Goal: Task Accomplishment & Management: Use online tool/utility

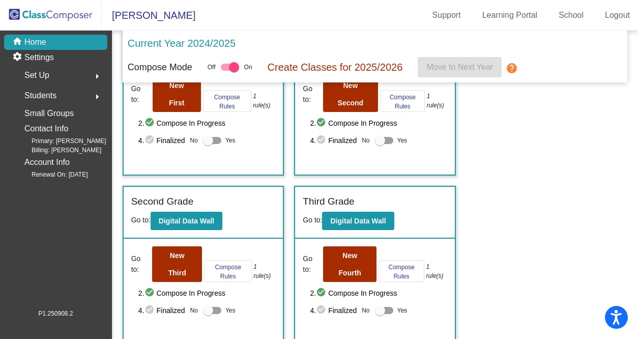
scroll to position [71, 0]
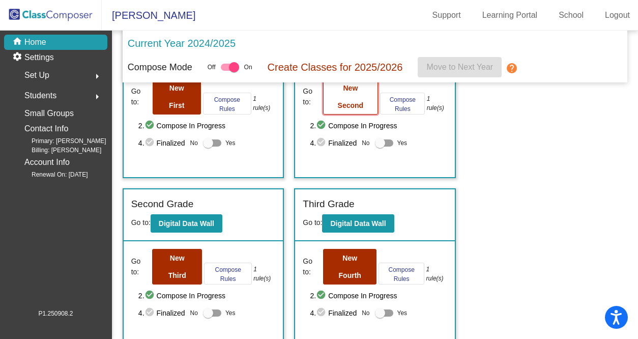
click at [356, 90] on b "New Second" at bounding box center [351, 96] width 26 height 25
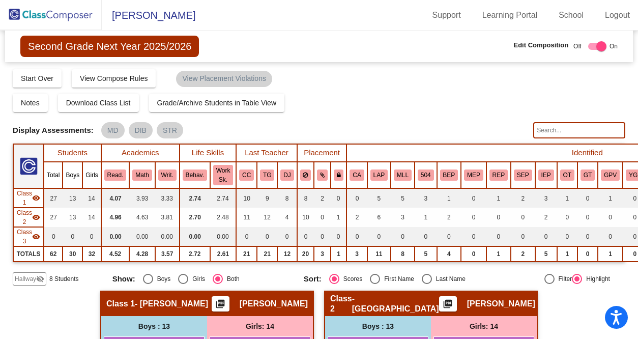
click at [20, 237] on span "Class 3" at bounding box center [24, 236] width 15 height 18
click at [27, 237] on span "Class 3" at bounding box center [24, 236] width 15 height 18
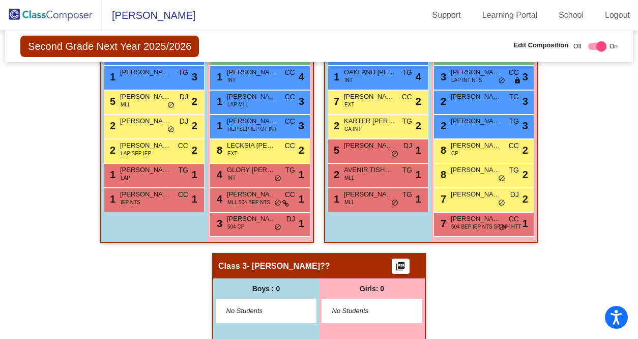
scroll to position [441, 0]
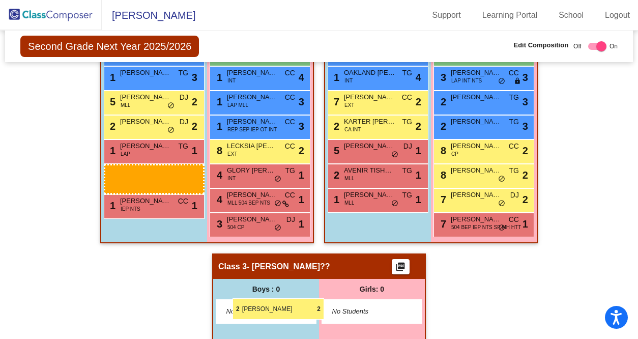
drag, startPoint x: 137, startPoint y: 146, endPoint x: 233, endPoint y: 298, distance: 179.0
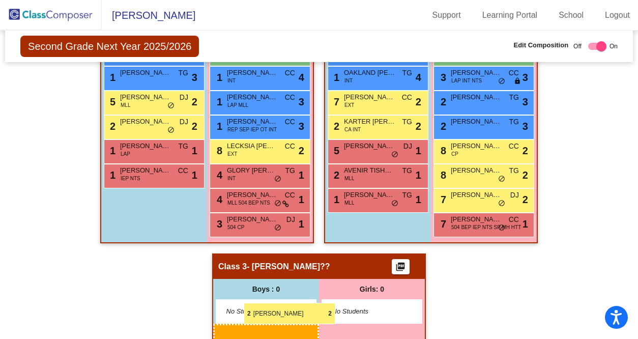
drag, startPoint x: 150, startPoint y: 148, endPoint x: 244, endPoint y: 303, distance: 180.8
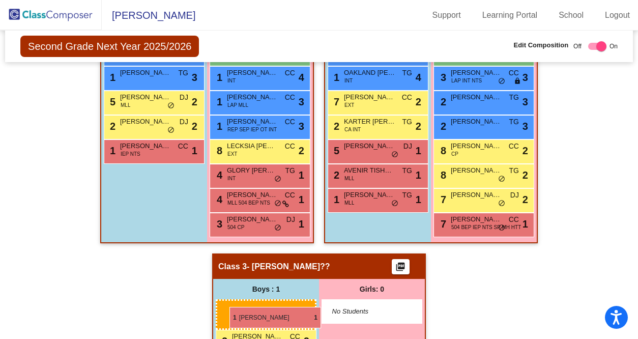
drag, startPoint x: 141, startPoint y: 144, endPoint x: 230, endPoint y: 306, distance: 185.4
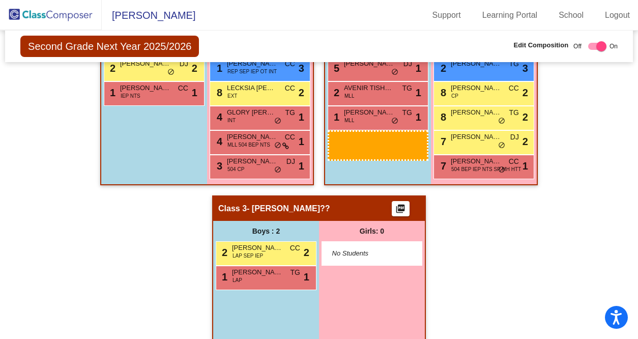
scroll to position [503, 0]
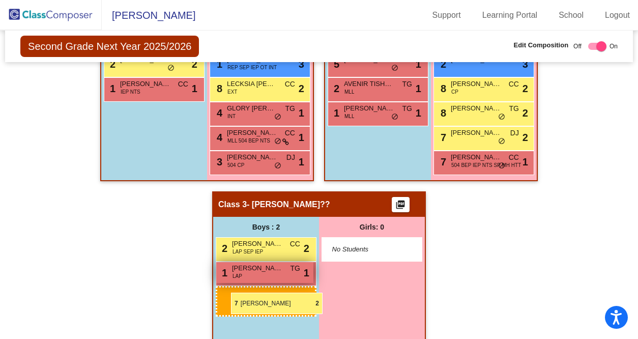
drag, startPoint x: 381, startPoint y: 283, endPoint x: 227, endPoint y: 293, distance: 153.5
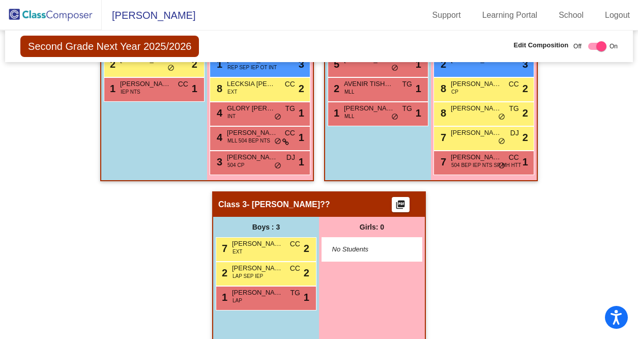
click at [503, 253] on div "Hallway - Hallway Class picture_as_pdf Add Student First Name Last Name Student…" at bounding box center [319, 70] width 613 height 567
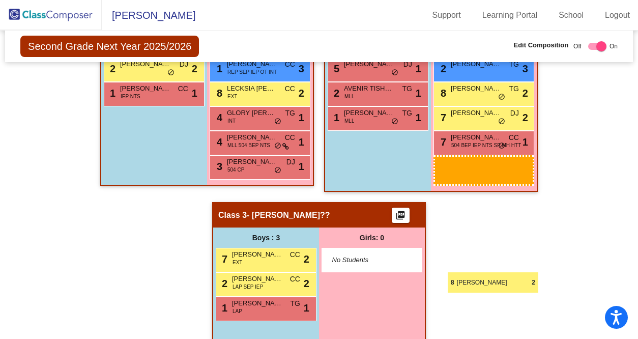
scroll to position [505, 0]
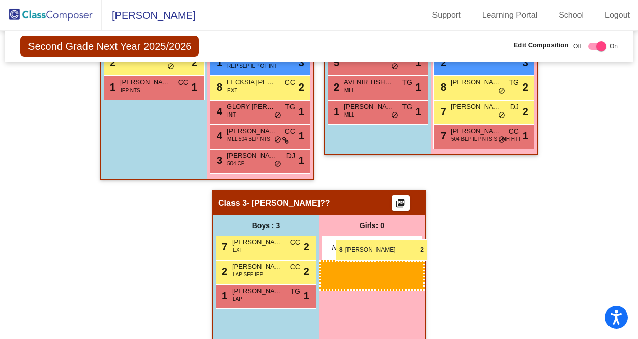
drag, startPoint x: 480, startPoint y: 209, endPoint x: 336, endPoint y: 239, distance: 147.5
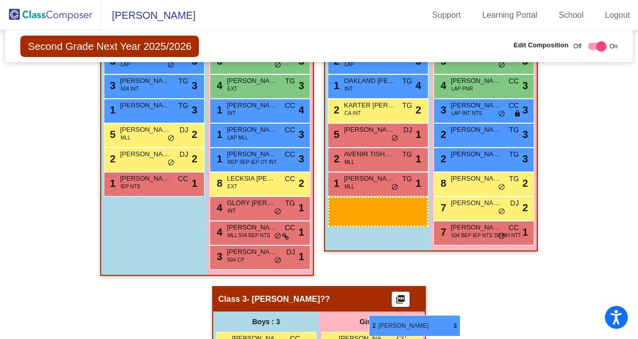
scroll to position [523, 0]
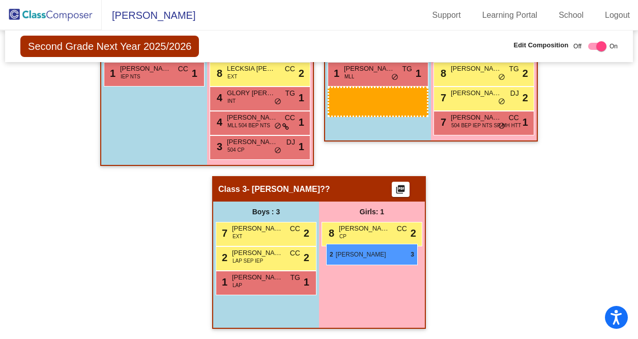
drag, startPoint x: 367, startPoint y: 258, endPoint x: 326, endPoint y: 244, distance: 43.0
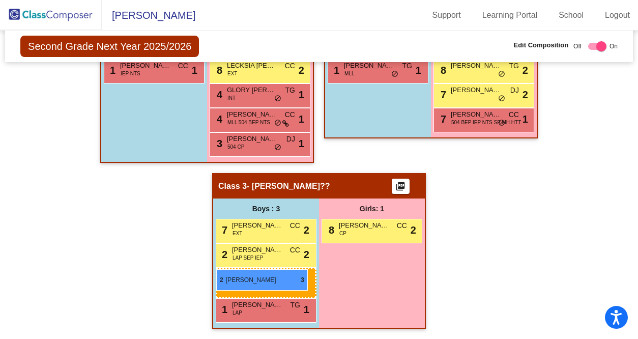
drag, startPoint x: 365, startPoint y: 78, endPoint x: 216, endPoint y: 269, distance: 241.8
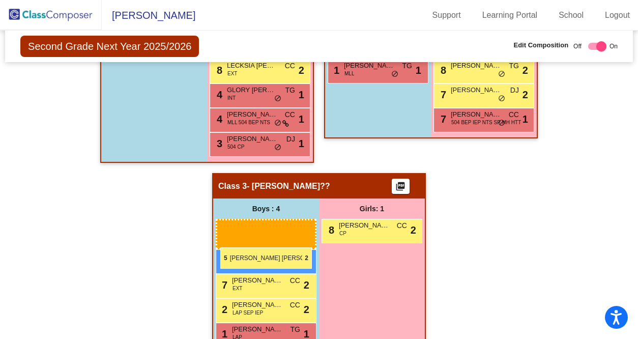
scroll to position [525, 0]
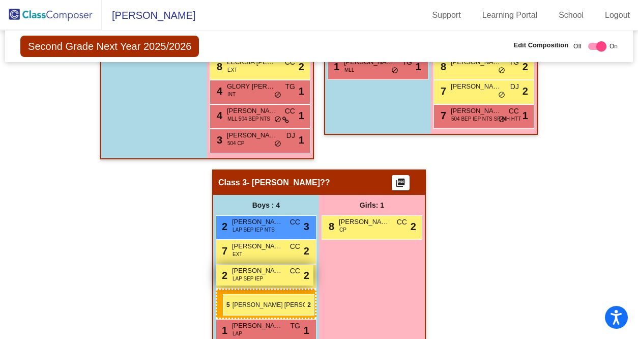
drag, startPoint x: 149, startPoint y: 152, endPoint x: 223, endPoint y: 294, distance: 159.6
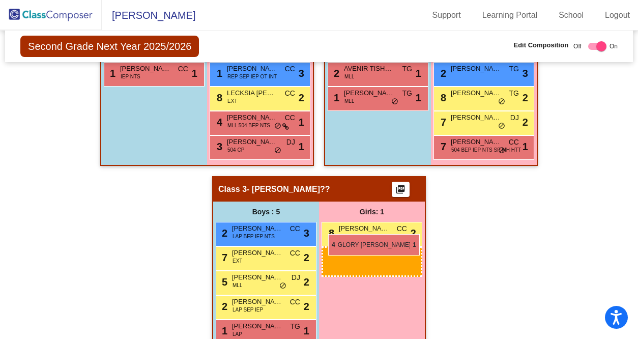
scroll to position [520, 0]
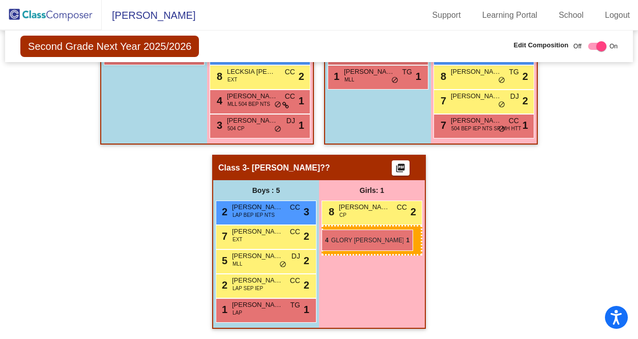
drag, startPoint x: 228, startPoint y: 185, endPoint x: 322, endPoint y: 229, distance: 103.4
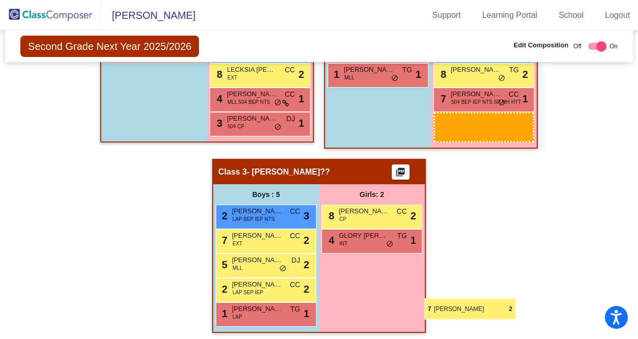
scroll to position [526, 0]
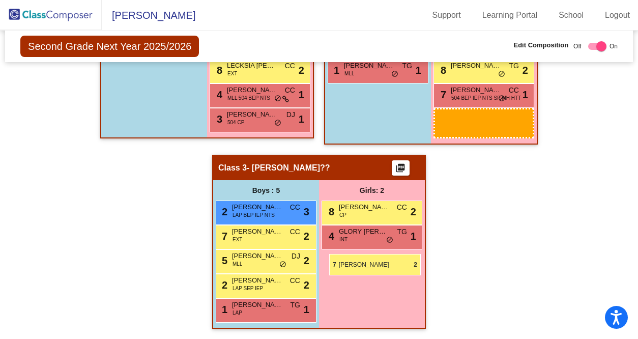
drag, startPoint x: 456, startPoint y: 246, endPoint x: 329, endPoint y: 253, distance: 126.9
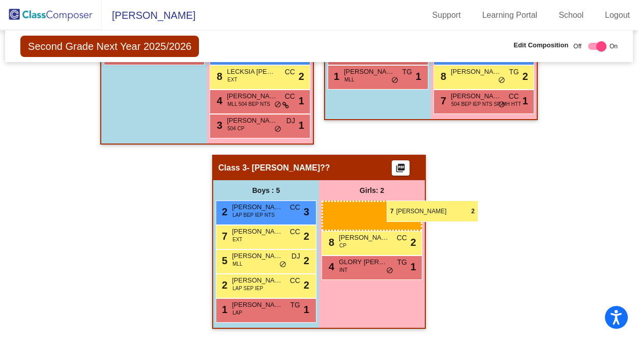
scroll to position [521, 0]
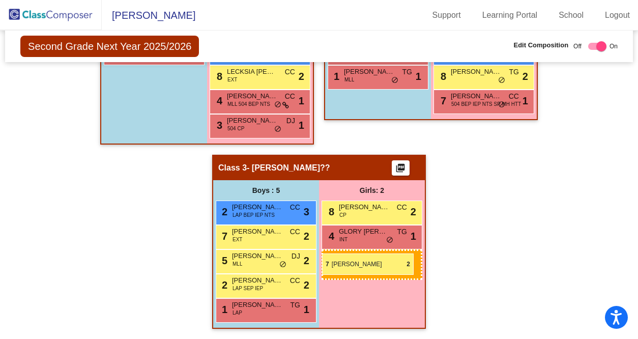
drag, startPoint x: 472, startPoint y: 94, endPoint x: 322, endPoint y: 253, distance: 218.9
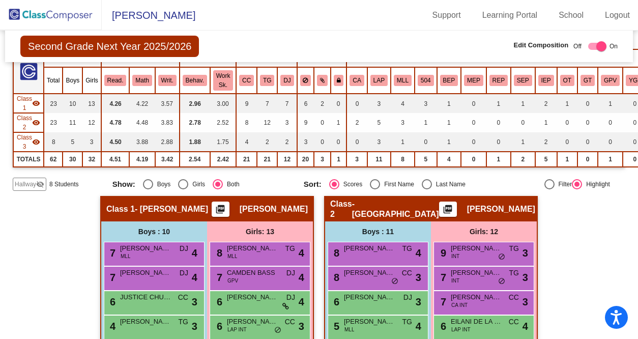
scroll to position [0, 0]
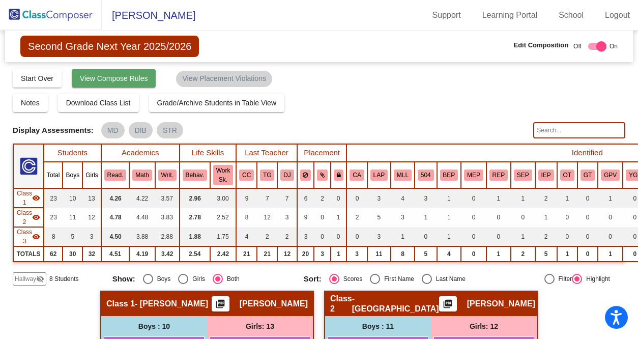
click at [84, 84] on button "View Compose Rules" at bounding box center [114, 78] width 84 height 18
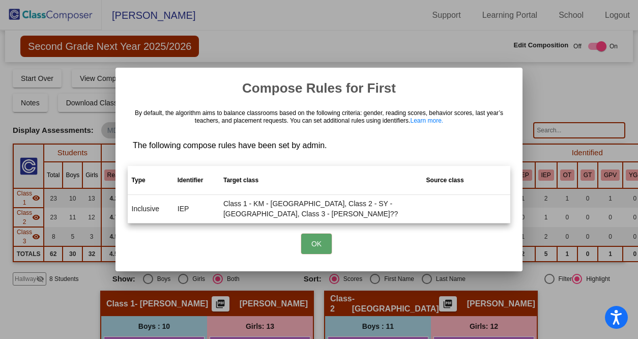
click at [312, 245] on button "OK" at bounding box center [316, 244] width 31 height 20
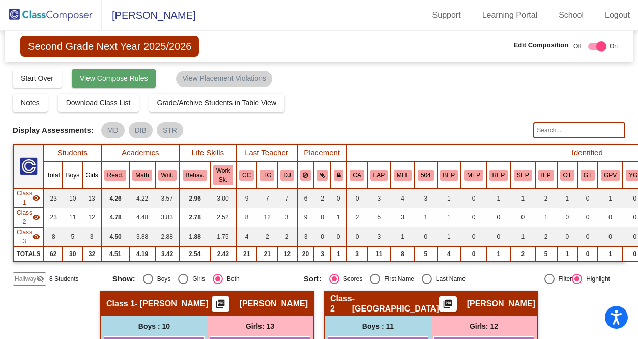
click at [128, 81] on span "View Compose Rules" at bounding box center [114, 78] width 68 height 8
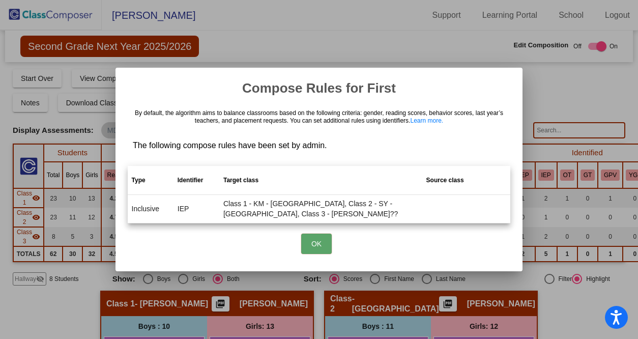
click at [558, 96] on div at bounding box center [319, 169] width 638 height 339
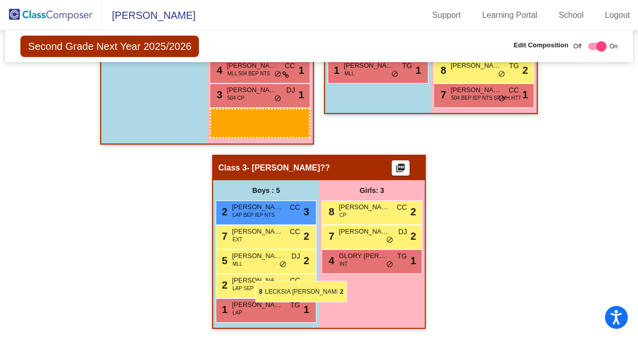
scroll to position [526, 0]
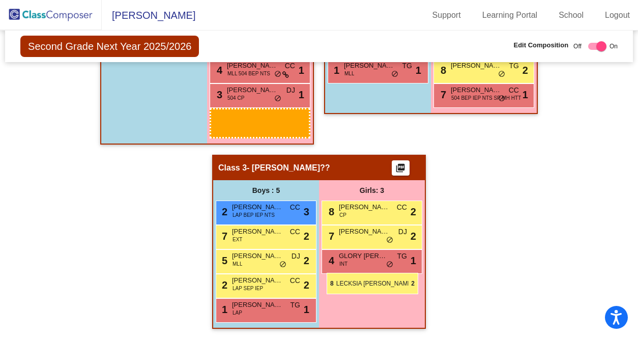
drag, startPoint x: 245, startPoint y: 224, endPoint x: 326, endPoint y: 273, distance: 94.5
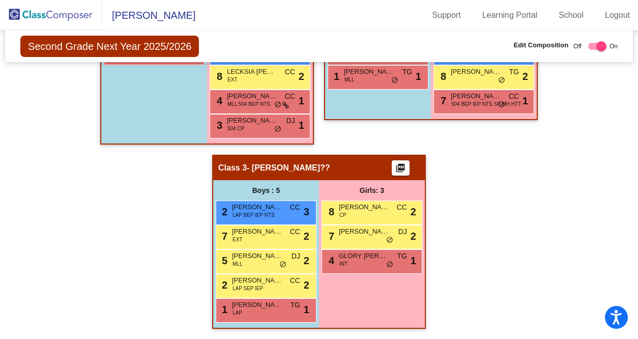
scroll to position [520, 0]
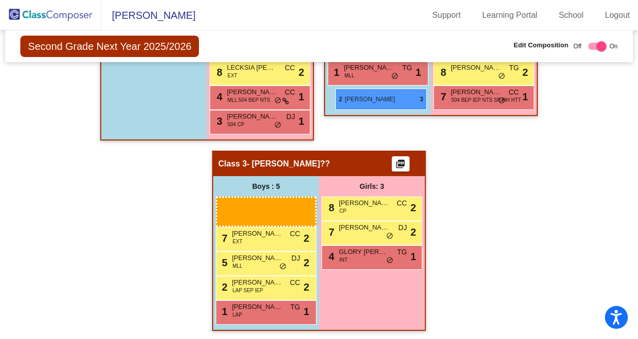
drag, startPoint x: 253, startPoint y: 206, endPoint x: 332, endPoint y: 91, distance: 139.7
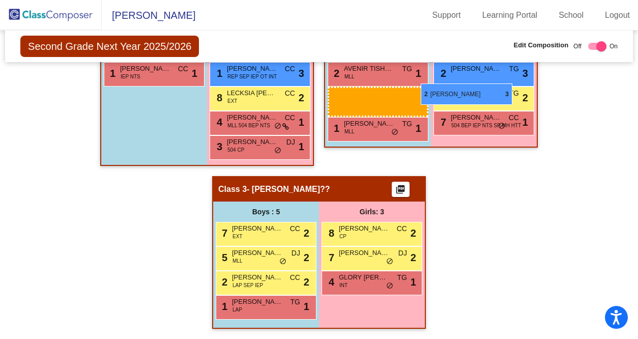
scroll to position [499, 0]
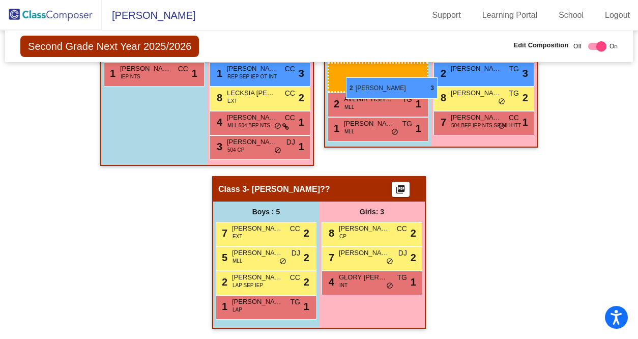
drag, startPoint x: 269, startPoint y: 209, endPoint x: 346, endPoint y: 77, distance: 152.6
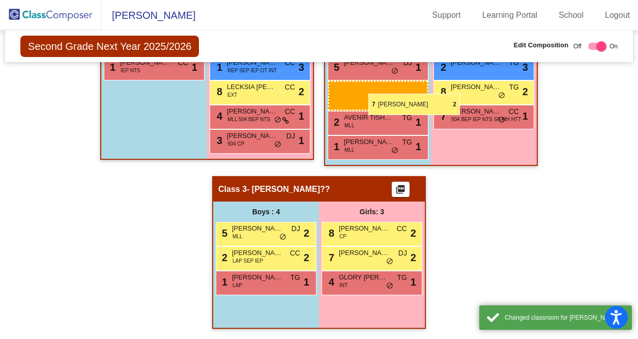
scroll to position [505, 0]
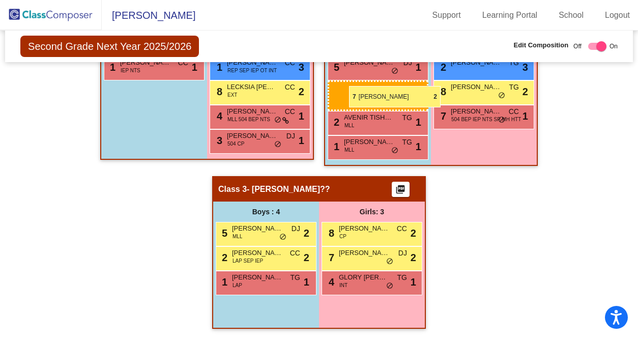
drag, startPoint x: 241, startPoint y: 233, endPoint x: 349, endPoint y: 85, distance: 182.7
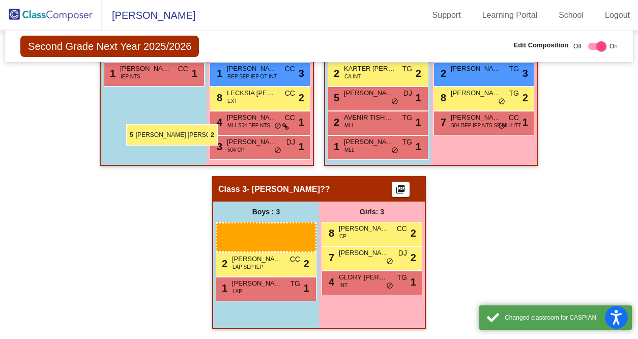
drag, startPoint x: 254, startPoint y: 233, endPoint x: 129, endPoint y: 124, distance: 166.0
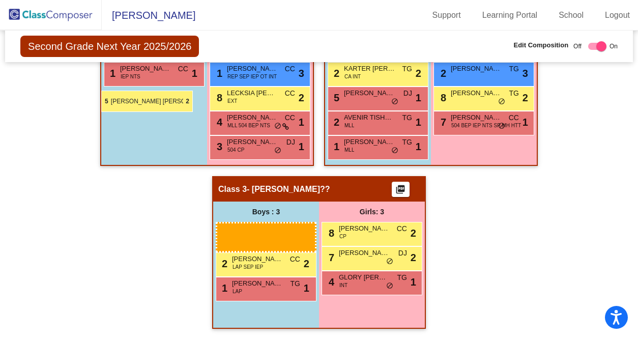
drag, startPoint x: 250, startPoint y: 234, endPoint x: 101, endPoint y: 91, distance: 206.6
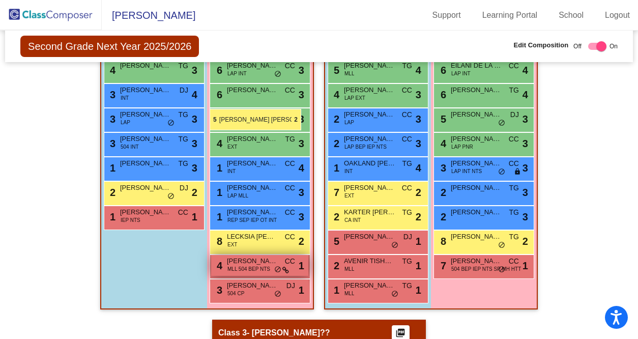
scroll to position [304, 0]
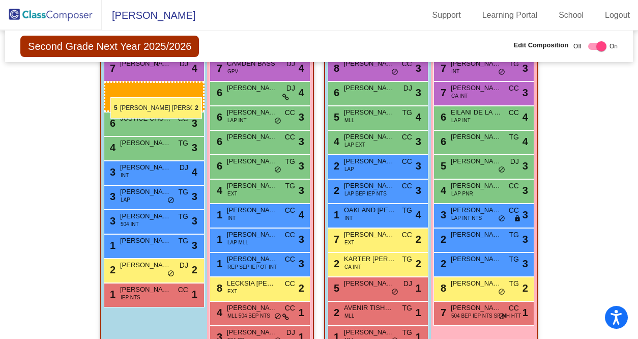
drag, startPoint x: 251, startPoint y: 227, endPoint x: 110, endPoint y: 97, distance: 191.9
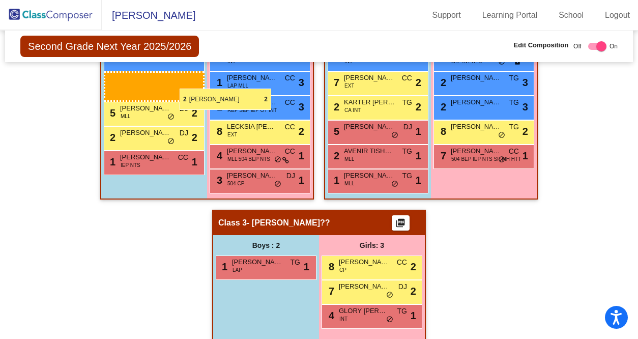
scroll to position [463, 0]
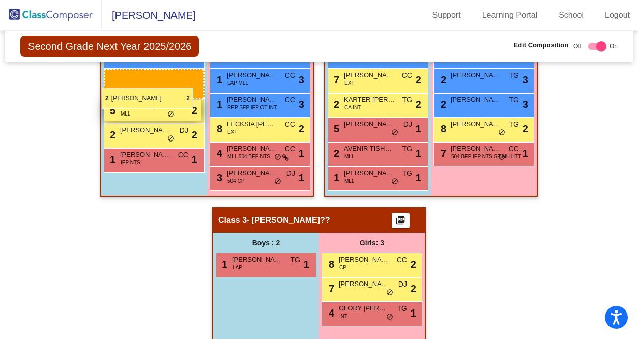
drag, startPoint x: 272, startPoint y: 225, endPoint x: 102, endPoint y: 87, distance: 219.2
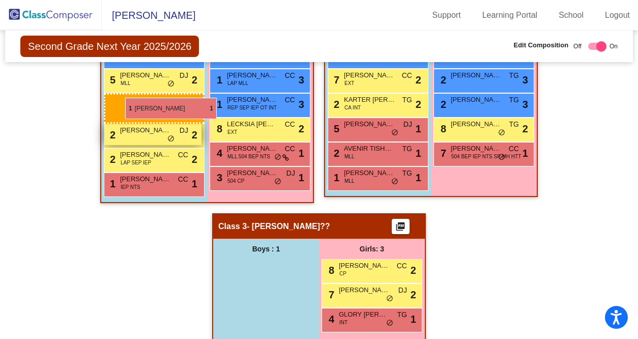
drag, startPoint x: 248, startPoint y: 259, endPoint x: 124, endPoint y: 96, distance: 204.4
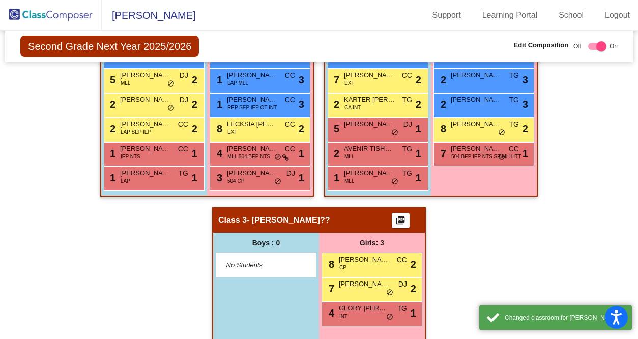
scroll to position [499, 0]
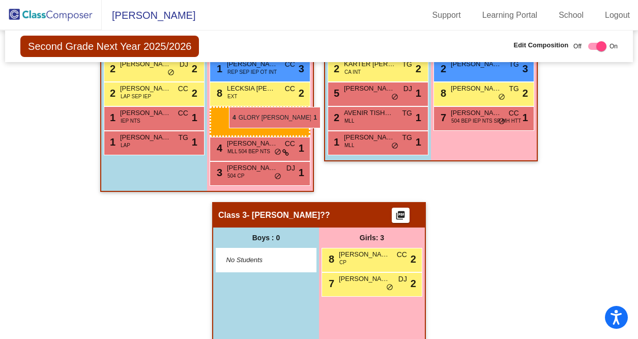
drag, startPoint x: 370, startPoint y: 275, endPoint x: 229, endPoint y: 107, distance: 219.6
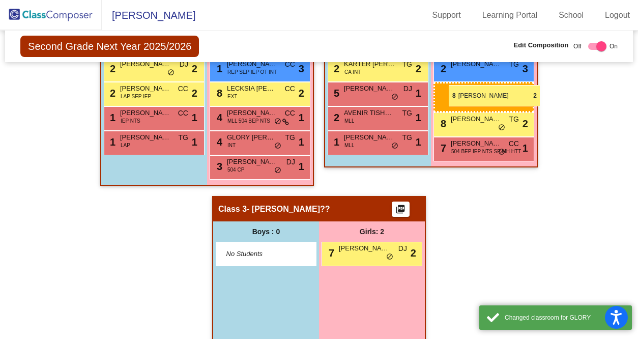
drag, startPoint x: 361, startPoint y: 252, endPoint x: 445, endPoint y: 82, distance: 189.1
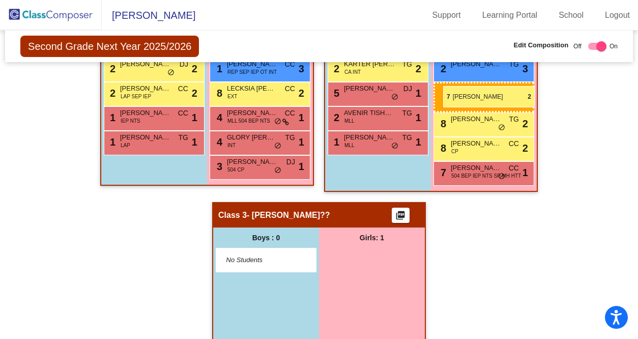
drag, startPoint x: 359, startPoint y: 253, endPoint x: 443, endPoint y: 86, distance: 187.5
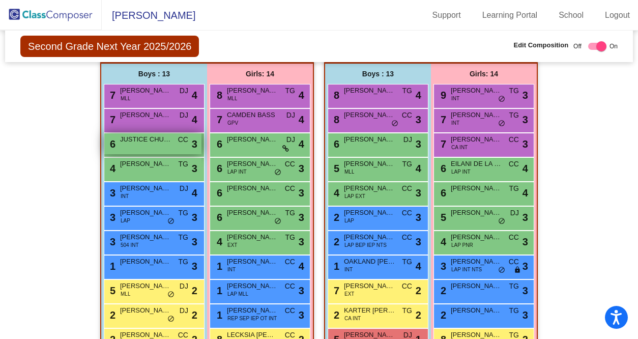
scroll to position [240, 0]
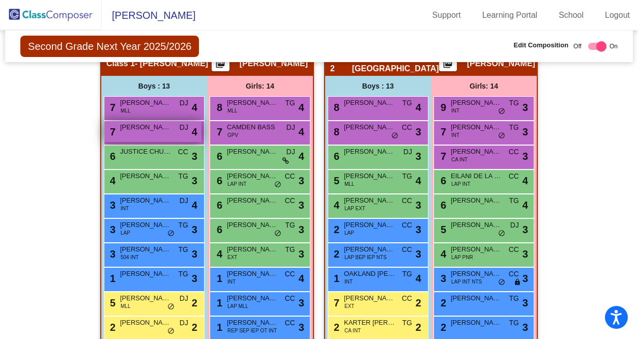
click at [126, 133] on div "7 [PERSON_NAME] DJ lock do_not_disturb_alt 4" at bounding box center [152, 131] width 97 height 21
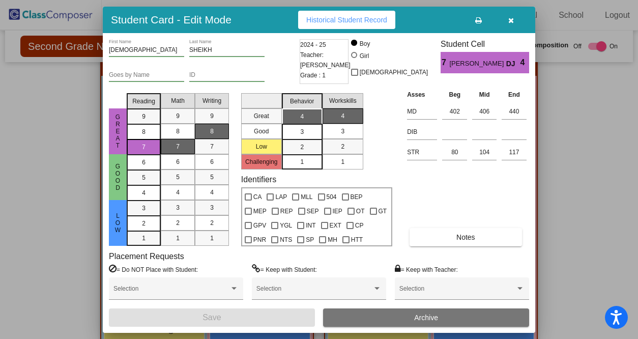
click at [508, 20] on icon "button" at bounding box center [511, 20] width 6 height 7
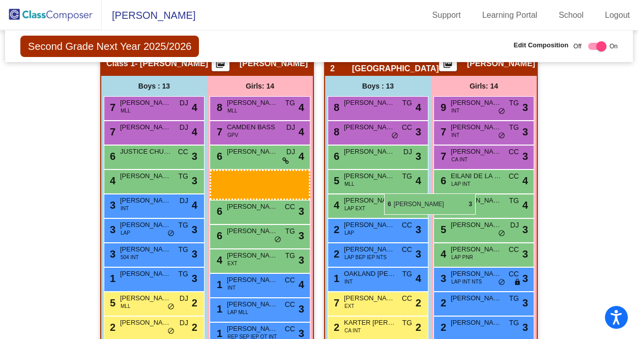
drag, startPoint x: 237, startPoint y: 185, endPoint x: 386, endPoint y: 192, distance: 149.8
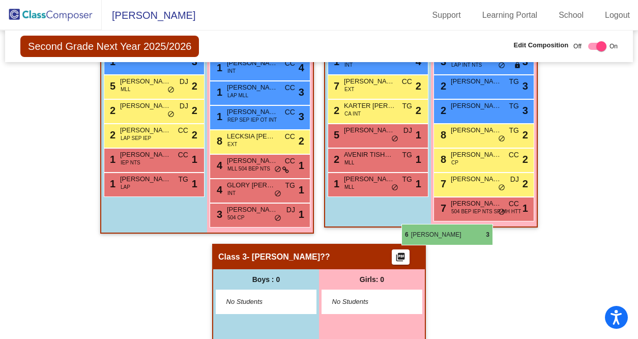
scroll to position [523, 0]
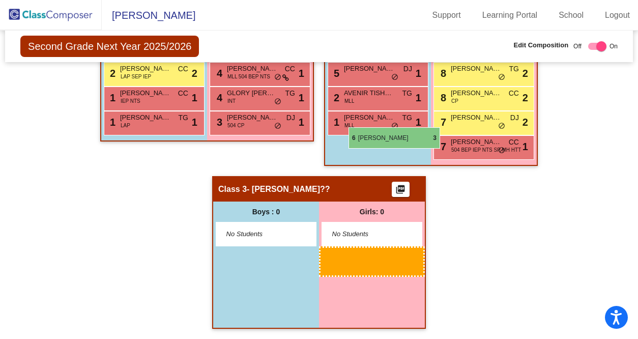
drag, startPoint x: 265, startPoint y: 170, endPoint x: 349, endPoint y: 128, distance: 94.2
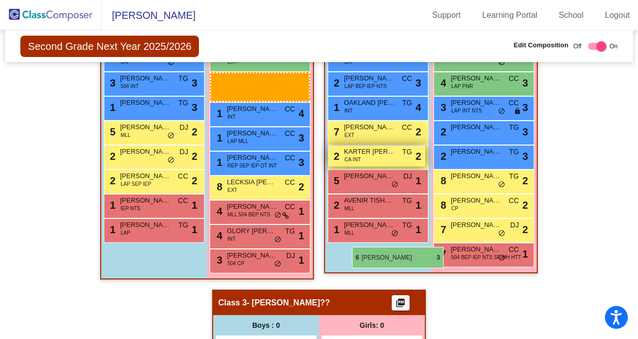
scroll to position [411, 0]
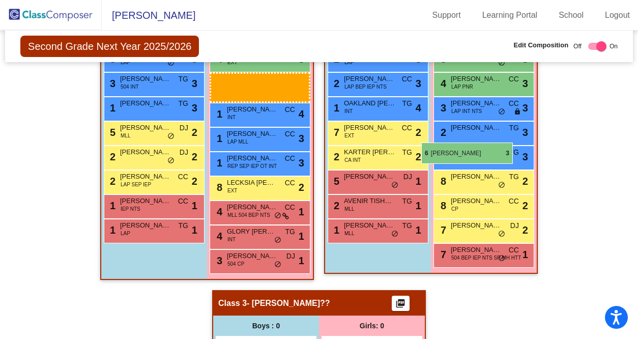
drag, startPoint x: 250, startPoint y: 82, endPoint x: 421, endPoint y: 142, distance: 180.9
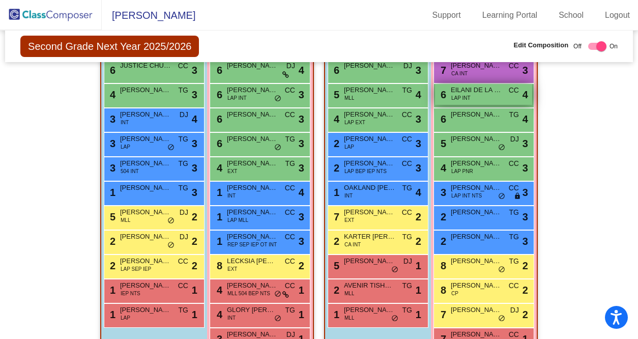
scroll to position [327, 0]
click at [489, 133] on span "[PERSON_NAME]" at bounding box center [476, 138] width 51 height 10
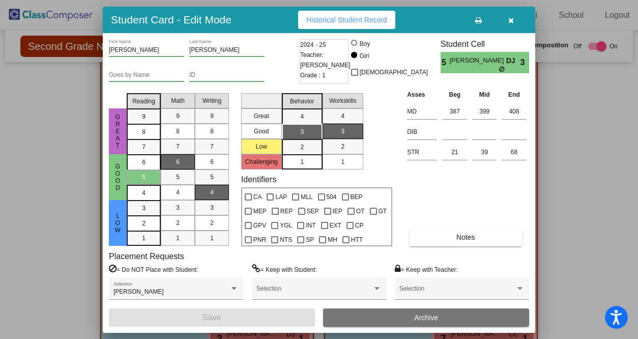
click at [508, 20] on icon "button" at bounding box center [511, 20] width 6 height 7
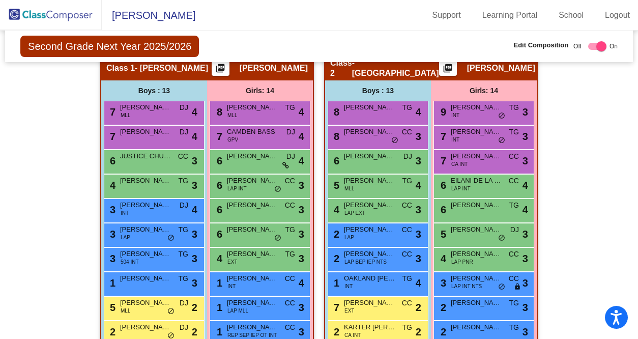
scroll to position [237, 0]
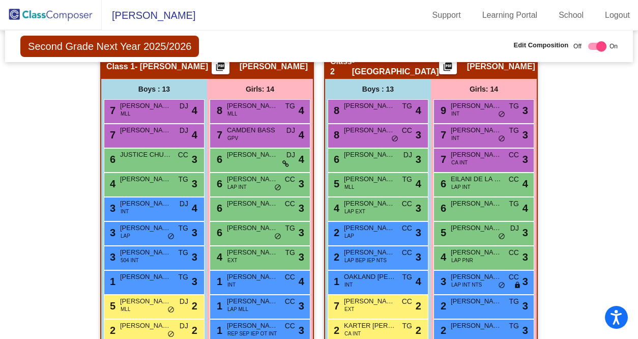
click at [569, 219] on div "Hallway - Hallway Class picture_as_pdf Add Student First Name Last Name Student…" at bounding box center [319, 336] width 613 height 567
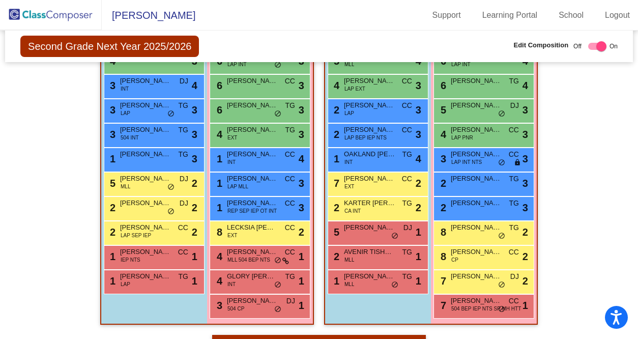
scroll to position [358, 0]
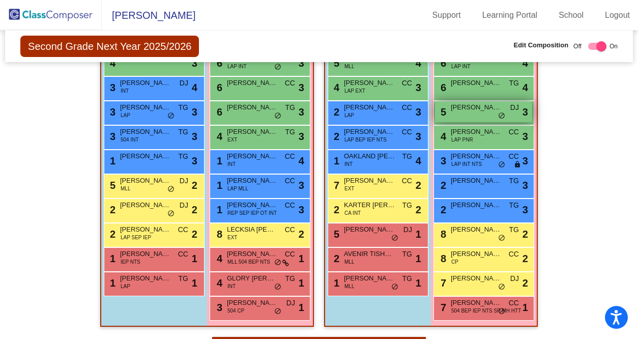
click at [461, 104] on span "[PERSON_NAME]" at bounding box center [476, 107] width 51 height 10
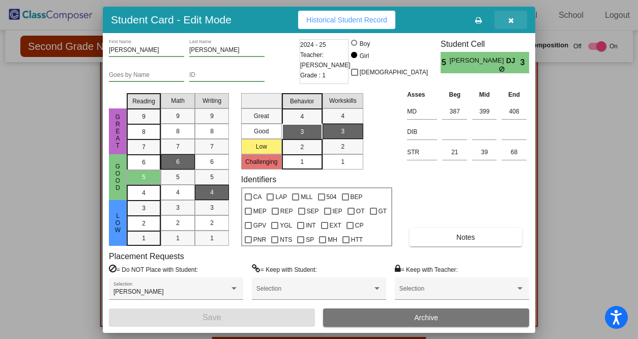
click at [512, 18] on icon "button" at bounding box center [511, 20] width 6 height 7
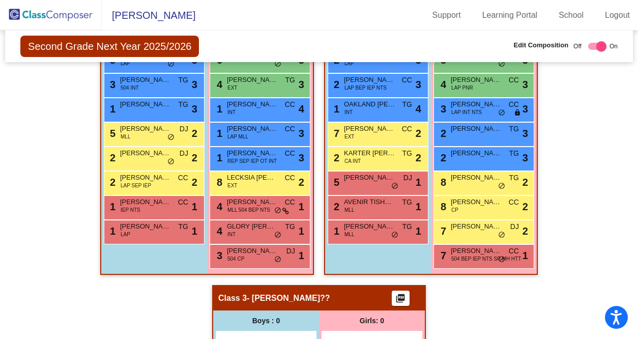
scroll to position [411, 0]
